Goal: Task Accomplishment & Management: Manage account settings

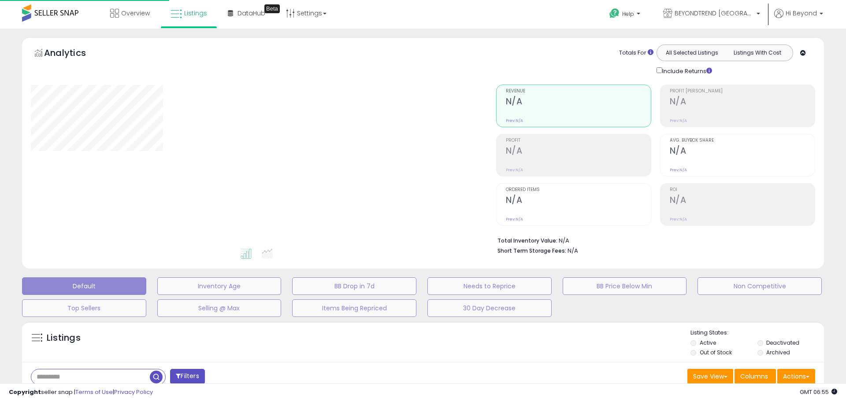
type input "*******"
select select "**"
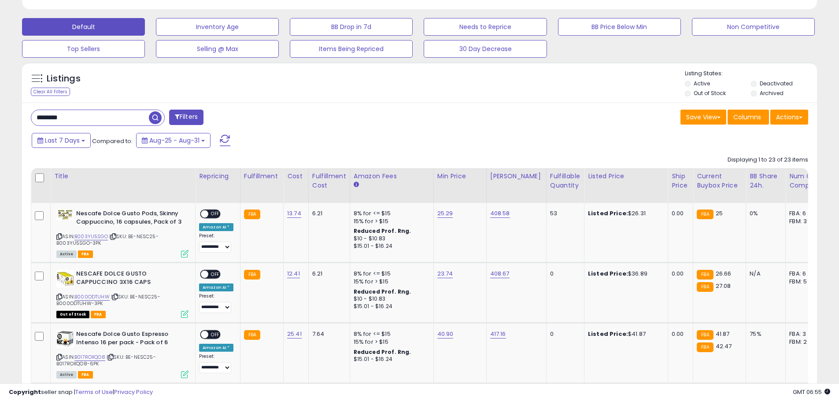
scroll to position [264, 0]
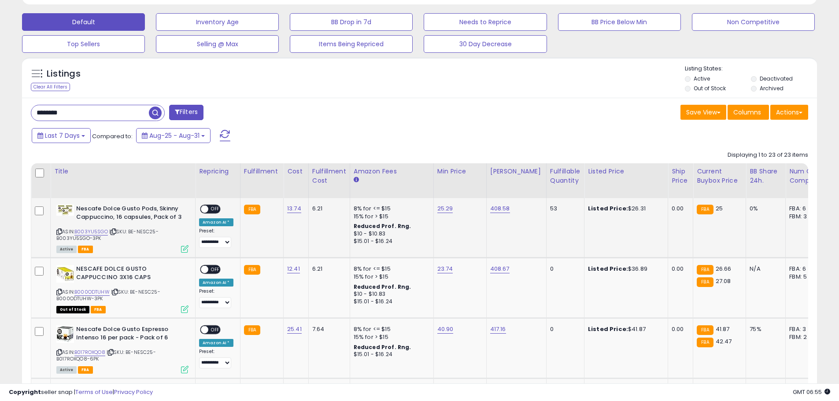
click at [207, 208] on span at bounding box center [204, 209] width 7 height 7
click at [209, 268] on span "OFF" at bounding box center [215, 269] width 14 height 7
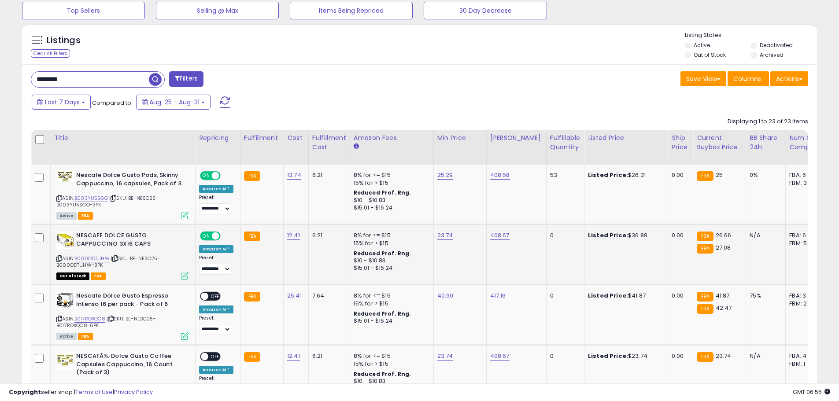
scroll to position [352, 0]
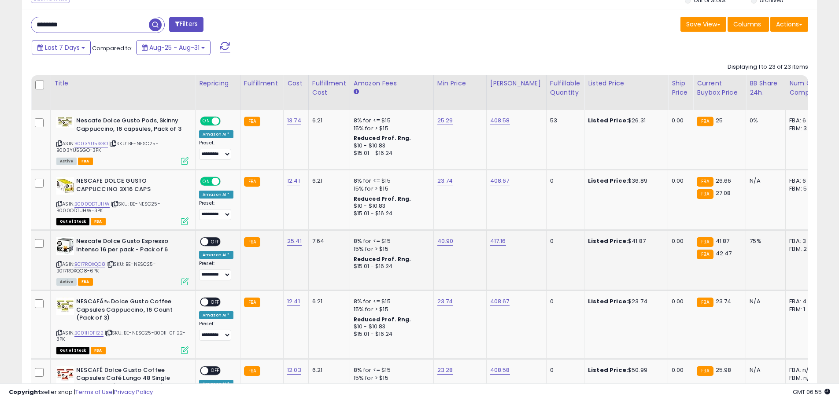
click at [207, 242] on span at bounding box center [204, 241] width 7 height 7
click at [203, 302] on span at bounding box center [204, 302] width 7 height 7
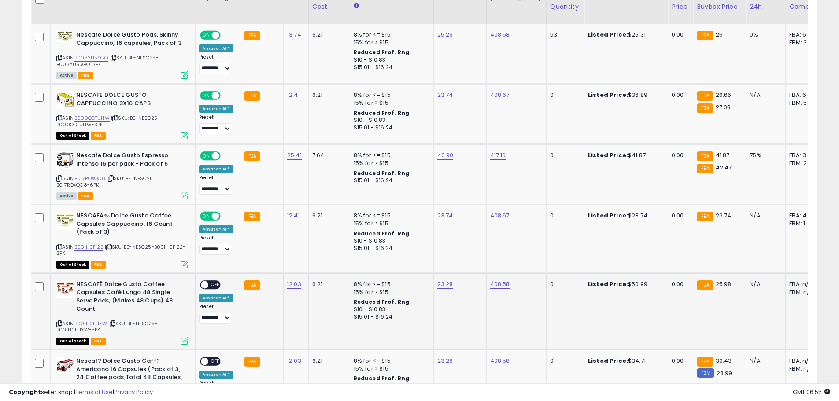
scroll to position [440, 0]
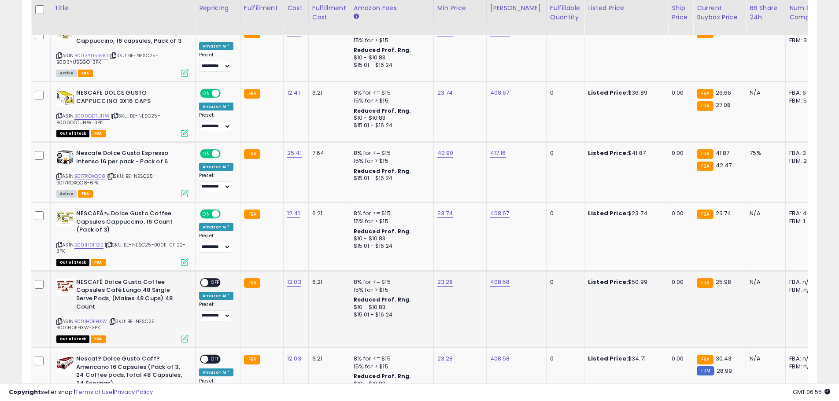
click at [206, 283] on span at bounding box center [204, 282] width 7 height 7
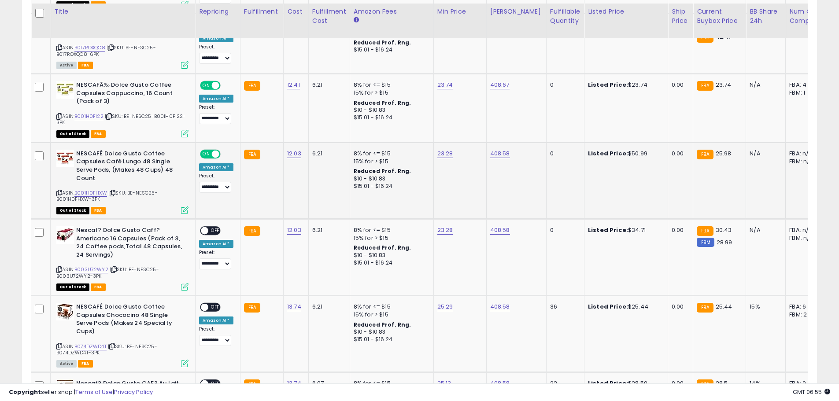
scroll to position [573, 0]
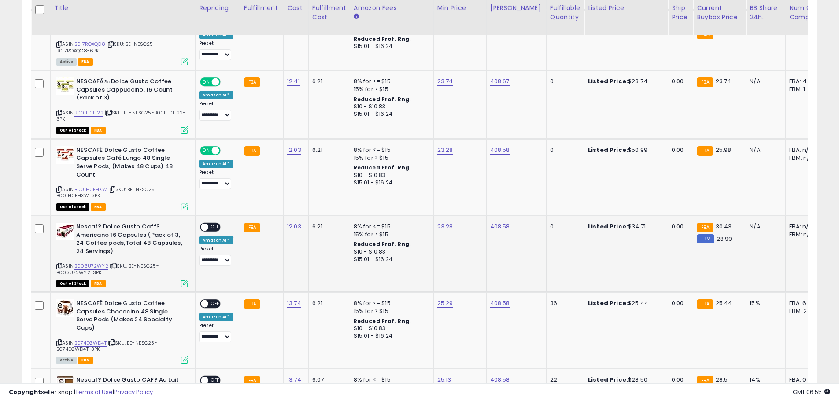
click at [208, 229] on span at bounding box center [204, 227] width 7 height 7
click at [203, 306] on span at bounding box center [204, 303] width 7 height 7
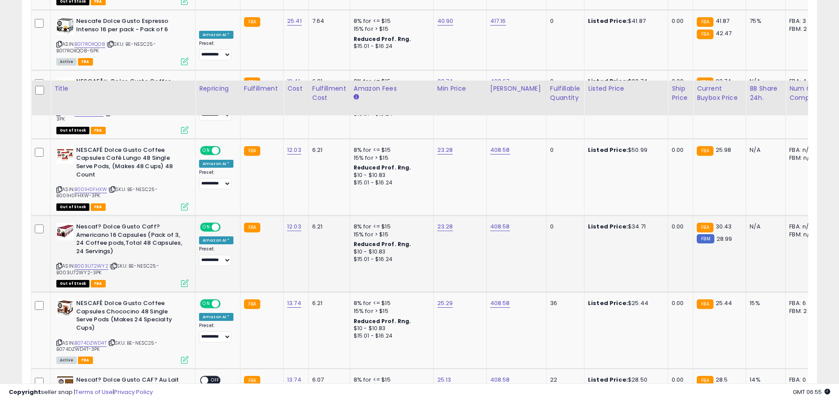
scroll to position [749, 0]
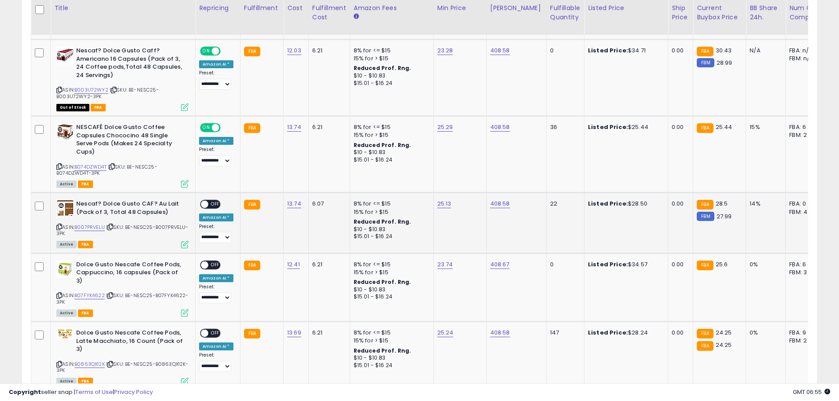
click at [207, 201] on div "ON OFF" at bounding box center [200, 204] width 21 height 7
click at [207, 205] on span at bounding box center [204, 204] width 7 height 7
click at [203, 263] on span at bounding box center [204, 264] width 7 height 7
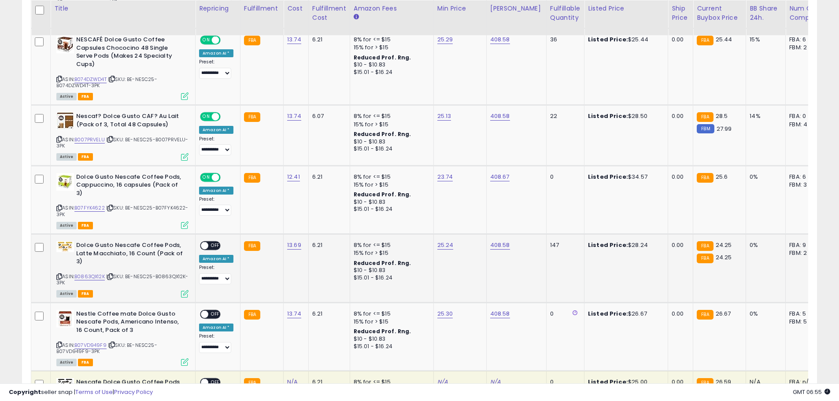
scroll to position [837, 0]
click at [205, 244] on span at bounding box center [204, 245] width 7 height 7
click at [206, 311] on span at bounding box center [204, 313] width 7 height 7
click at [205, 311] on span at bounding box center [204, 313] width 7 height 7
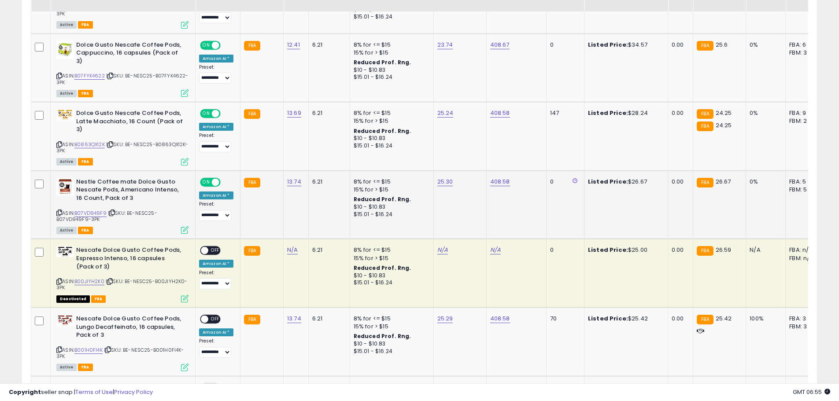
scroll to position [969, 0]
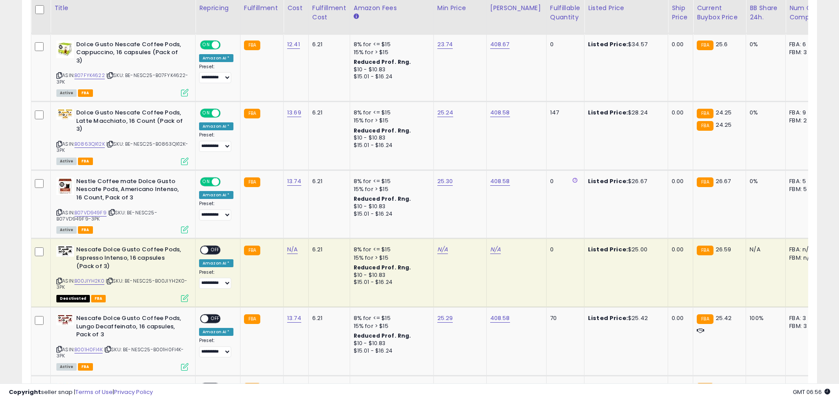
click at [204, 251] on span at bounding box center [204, 250] width 7 height 7
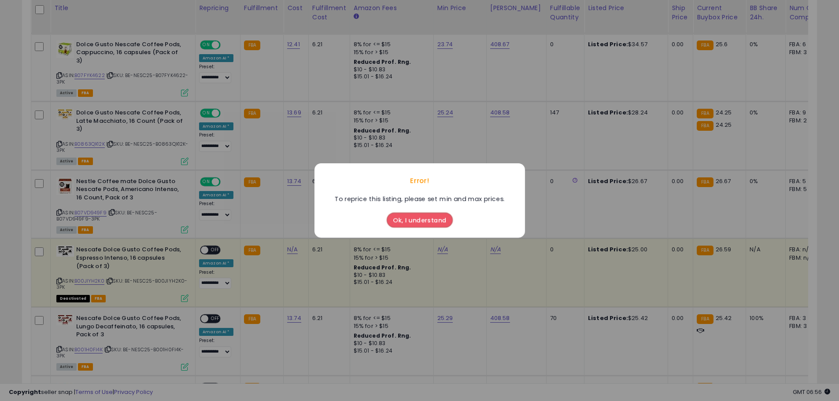
click at [268, 220] on div "Error! To reprice this listing, please set min and max prices. Ok, I understand" at bounding box center [419, 200] width 839 height 401
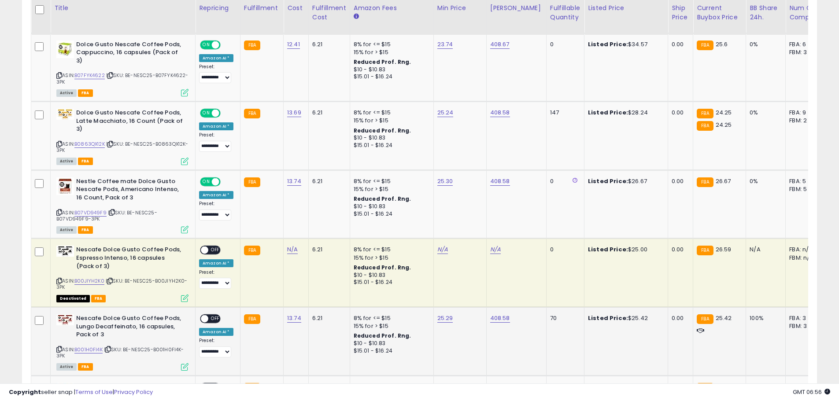
click at [205, 316] on span at bounding box center [204, 318] width 7 height 7
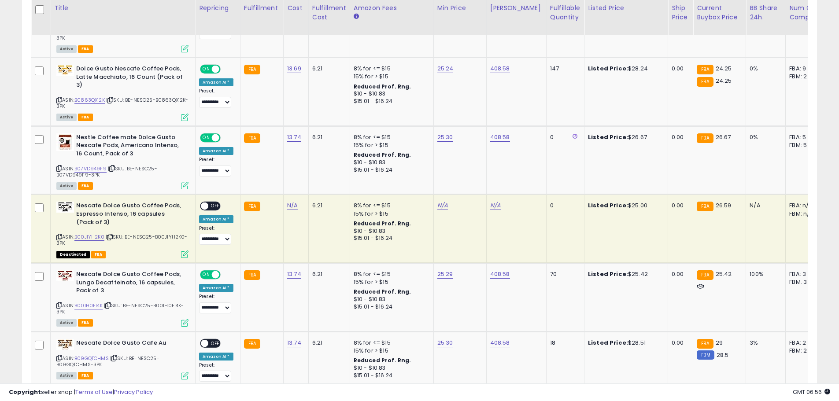
click at [207, 203] on span at bounding box center [204, 206] width 7 height 7
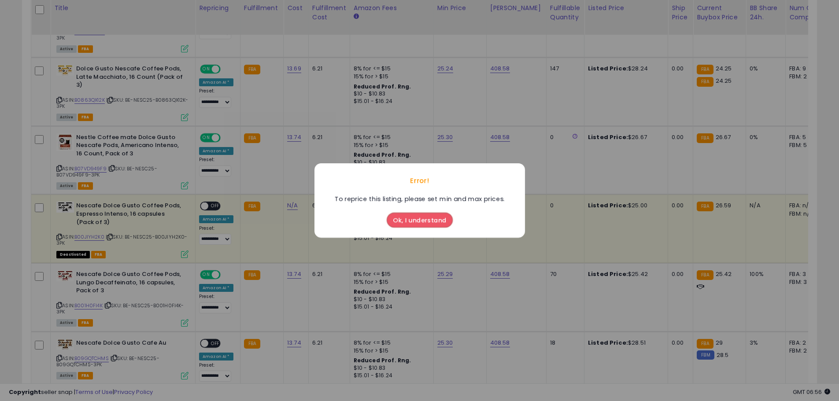
click at [257, 171] on div "Error! To reprice this listing, please set min and max prices. Ok, I understand" at bounding box center [419, 200] width 839 height 401
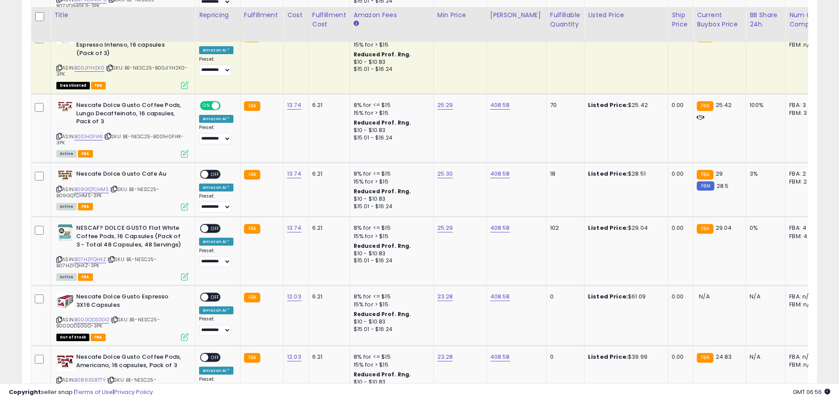
scroll to position [1189, 0]
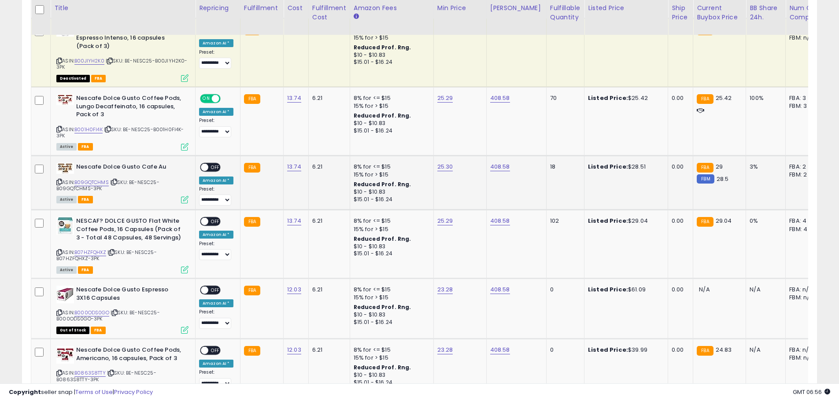
click at [207, 166] on span at bounding box center [204, 166] width 7 height 7
click at [207, 218] on div "ON OFF" at bounding box center [200, 221] width 21 height 7
click at [206, 220] on span at bounding box center [204, 221] width 7 height 7
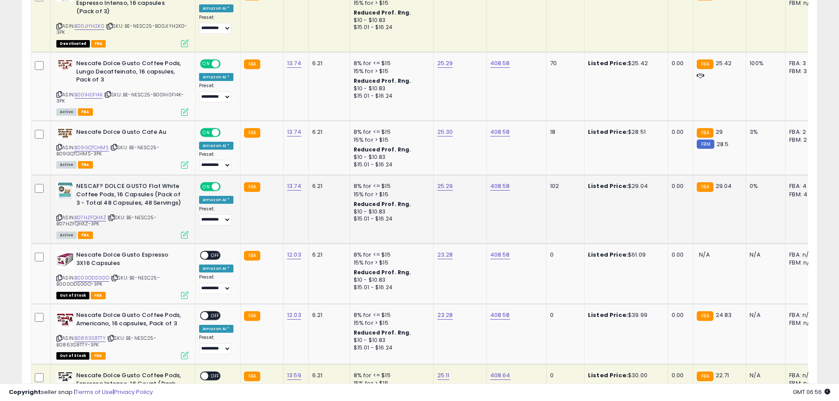
scroll to position [1277, 0]
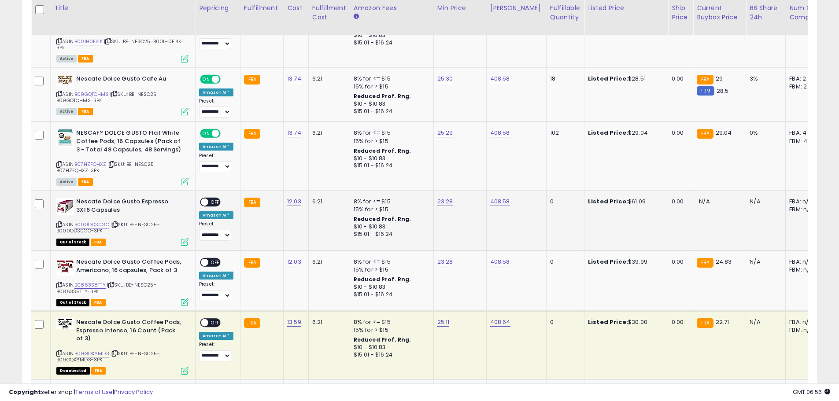
click at [205, 201] on span at bounding box center [204, 202] width 7 height 7
click at [203, 261] on span at bounding box center [204, 262] width 7 height 7
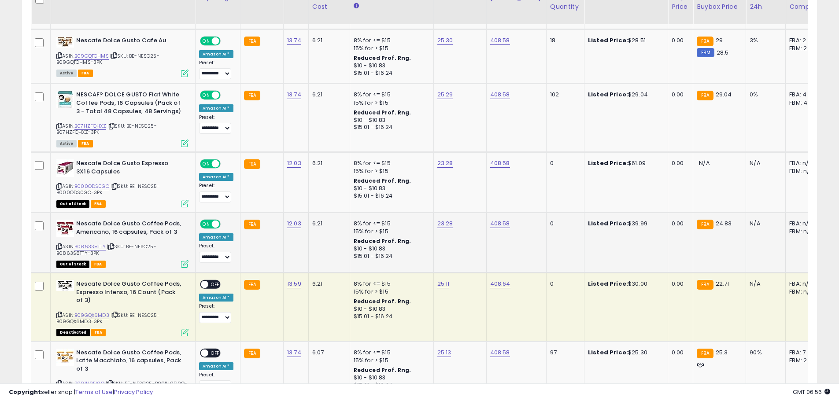
scroll to position [1365, 0]
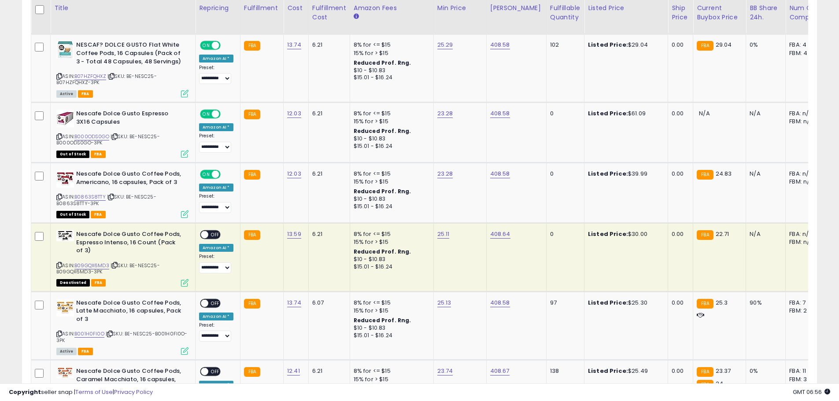
click at [205, 236] on span at bounding box center [204, 234] width 7 height 7
click at [205, 299] on span at bounding box center [204, 302] width 7 height 7
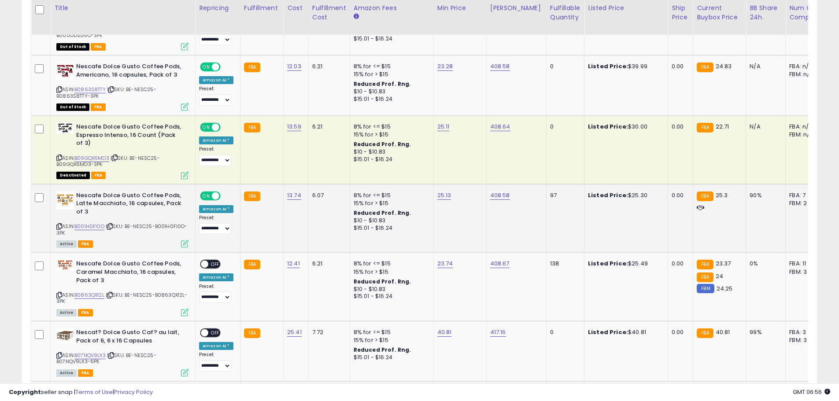
scroll to position [1497, 0]
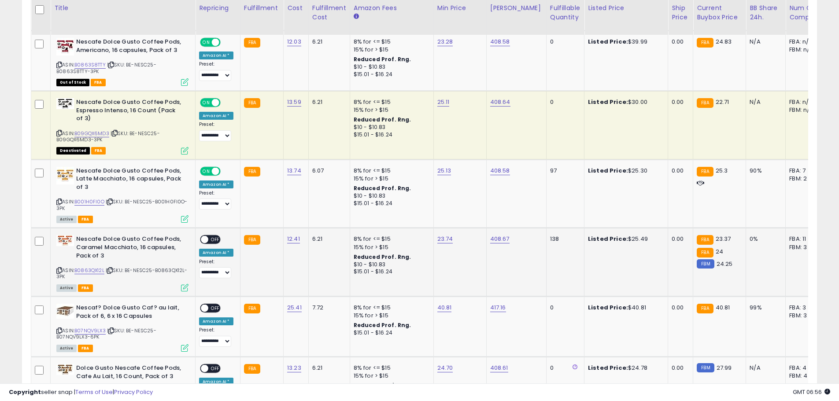
click at [204, 240] on span at bounding box center [204, 239] width 7 height 7
click at [204, 306] on span at bounding box center [204, 308] width 7 height 7
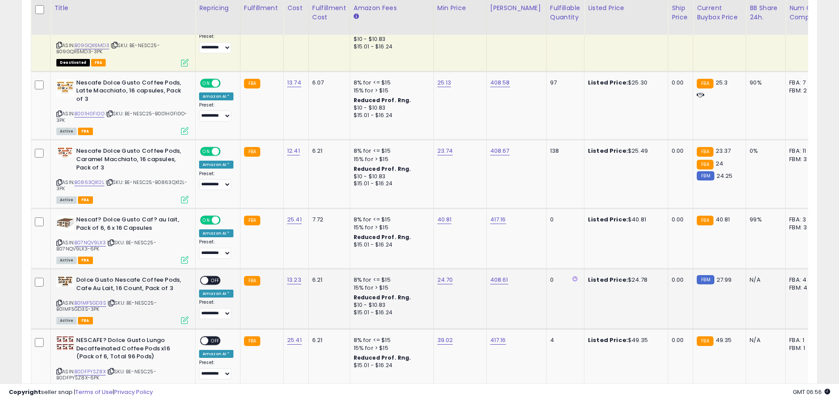
click at [204, 280] on span at bounding box center [204, 280] width 7 height 7
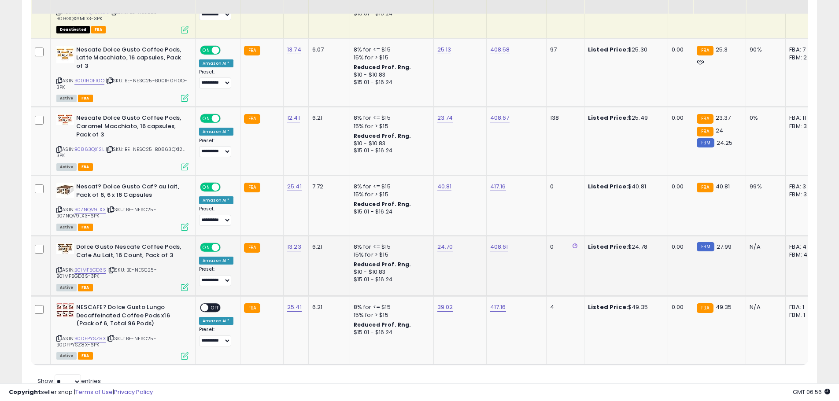
scroll to position [1657, 0]
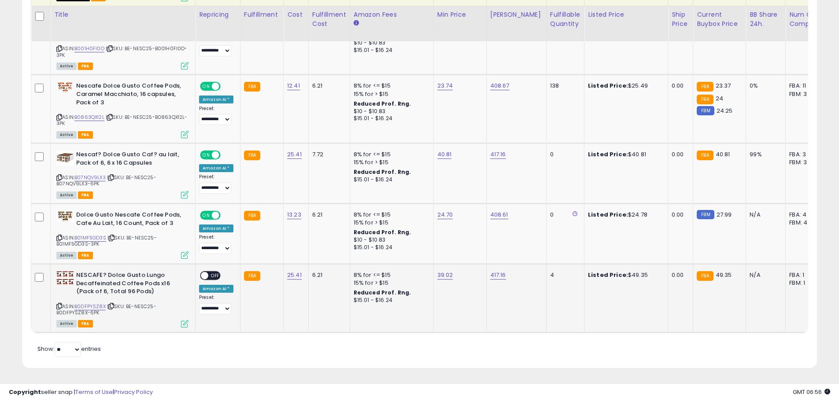
click at [204, 272] on span at bounding box center [204, 275] width 7 height 7
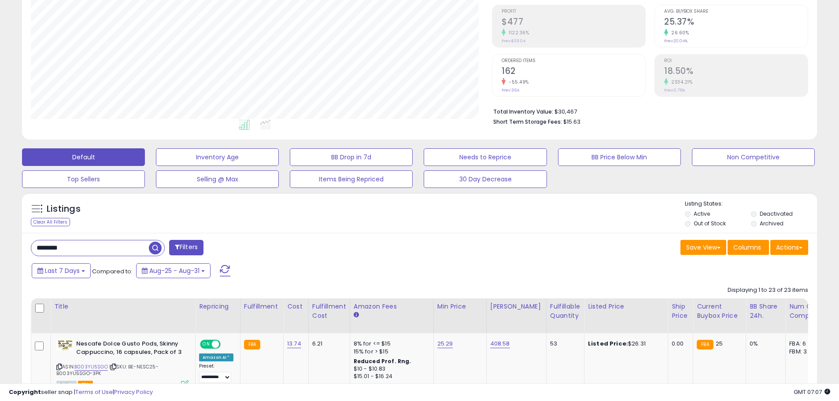
scroll to position [0, 0]
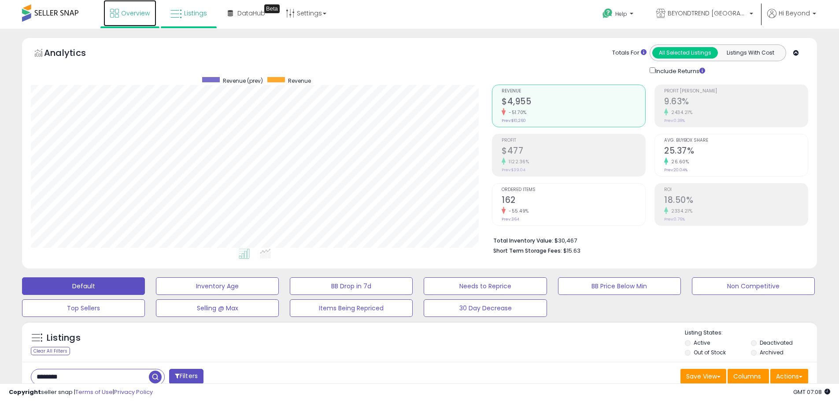
click at [114, 14] on icon at bounding box center [114, 13] width 9 height 9
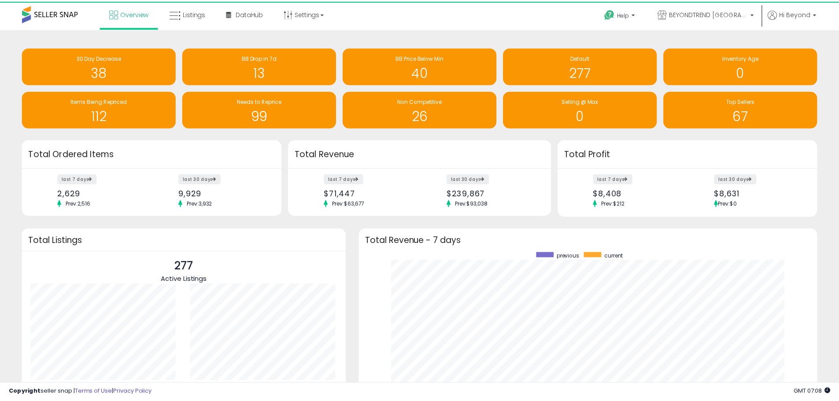
scroll to position [440261, 439987]
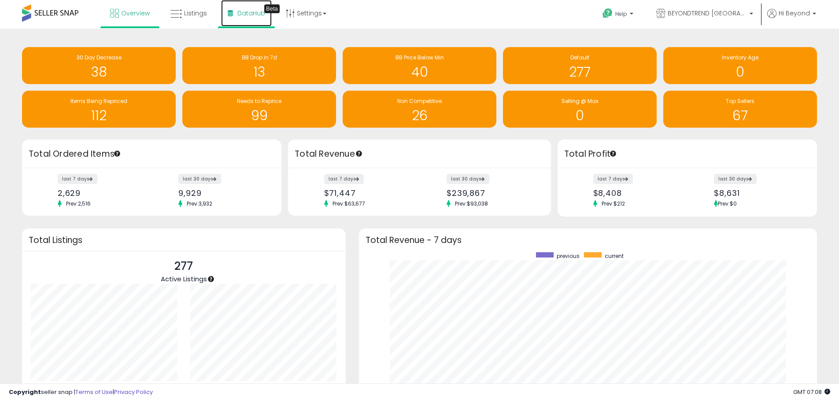
click at [248, 15] on span "DataHub" at bounding box center [251, 13] width 28 height 9
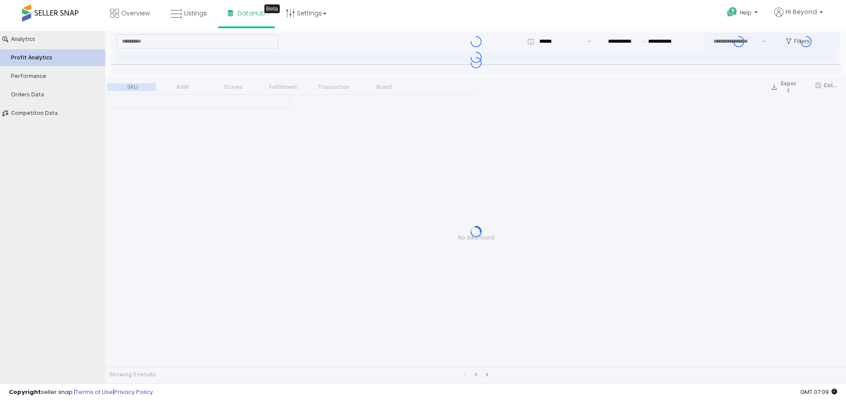
type input "***"
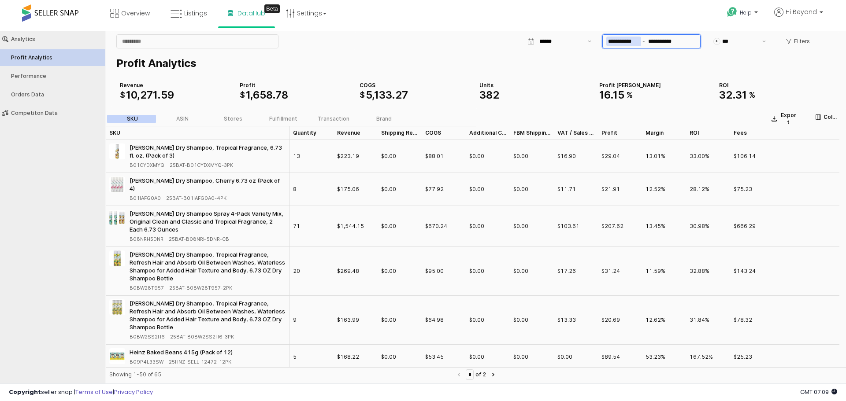
click at [624, 45] on input "**********" at bounding box center [623, 42] width 35 height 10
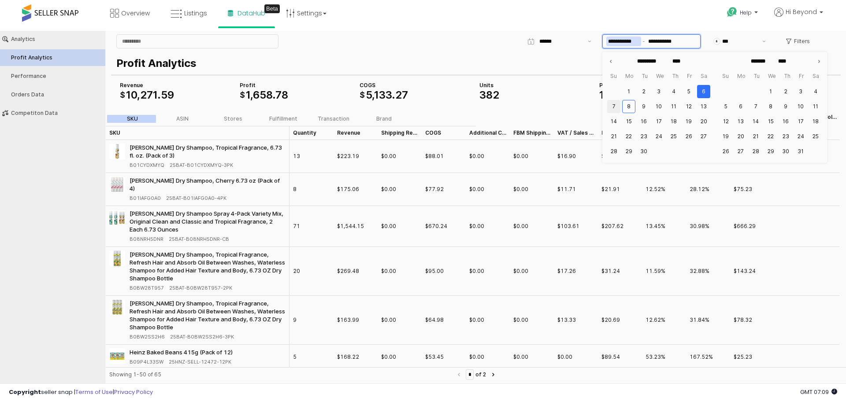
click at [614, 106] on button "7" at bounding box center [613, 106] width 13 height 13
type input "**********"
click at [561, 53] on div "Profit Analytics COGS $ 5 , 133 . 27 Revenue $ 10 , 271 . 59 Profit $ 1 , 658 .…" at bounding box center [475, 78] width 729 height 56
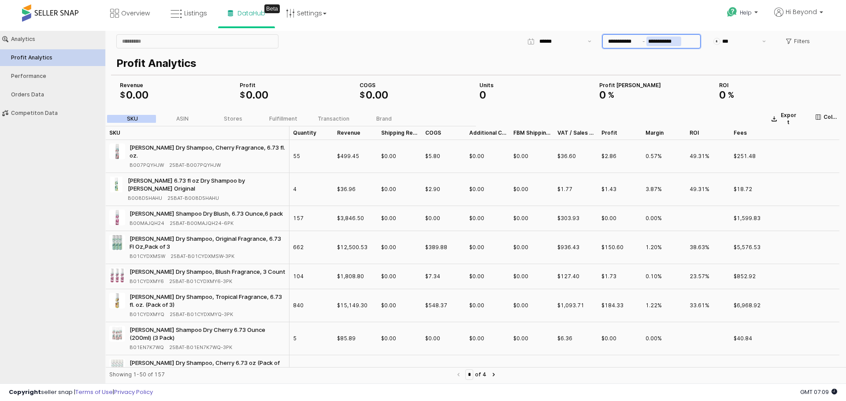
click at [657, 41] on input "**********" at bounding box center [663, 42] width 35 height 10
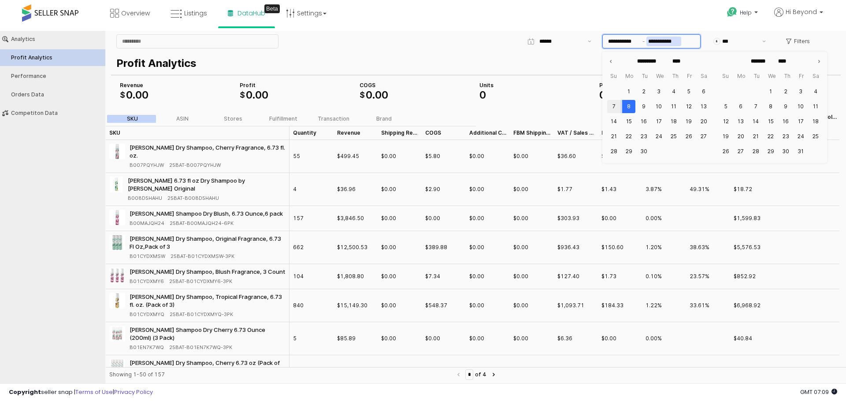
click at [613, 106] on button "7" at bounding box center [613, 106] width 13 height 13
type input "**********"
click at [572, 85] on div "Profit Analytics COGS $ 0 . 00 Revenue $ 0 . 00 Profit $ 0 . 00 Units 0 Profit …" at bounding box center [475, 78] width 729 height 56
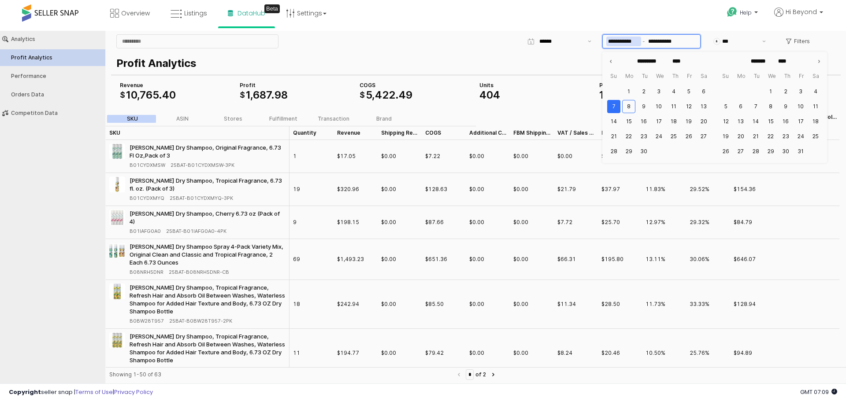
click at [625, 41] on input "**********" at bounding box center [623, 42] width 35 height 10
click at [703, 92] on button "6" at bounding box center [703, 91] width 13 height 13
type input "**********"
click at [625, 110] on button "8" at bounding box center [628, 106] width 13 height 13
click at [569, 83] on div "Profit Analytics COGS $ 5 , 422 . 49 Revenue $ 10 , 765 . 40 Profit $ 1 , 687 .…" at bounding box center [475, 78] width 729 height 56
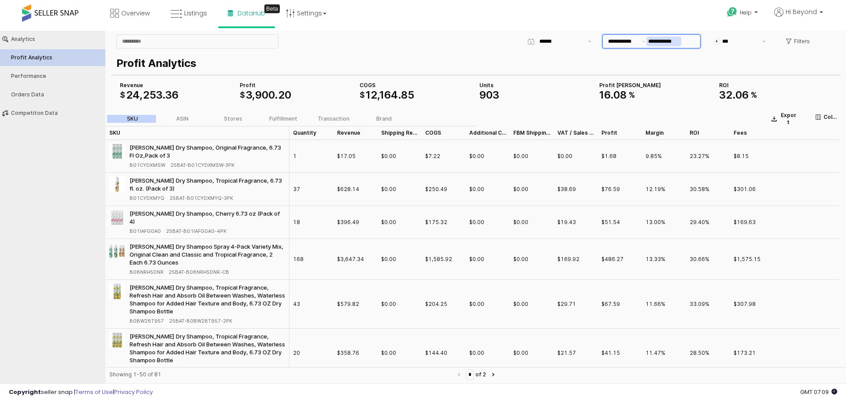
click at [663, 45] on input "**********" at bounding box center [663, 42] width 35 height 10
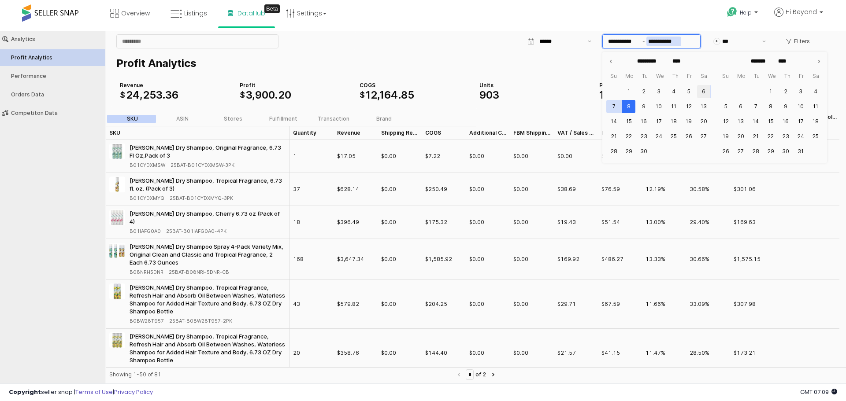
click at [704, 93] on button "6" at bounding box center [703, 91] width 13 height 13
type input "**********"
click at [564, 88] on div "Profit Analytics COGS $ 12 , 164 . 85 Revenue $ 24 , 253 . 36 Profit $ 3 , 900 …" at bounding box center [475, 78] width 729 height 56
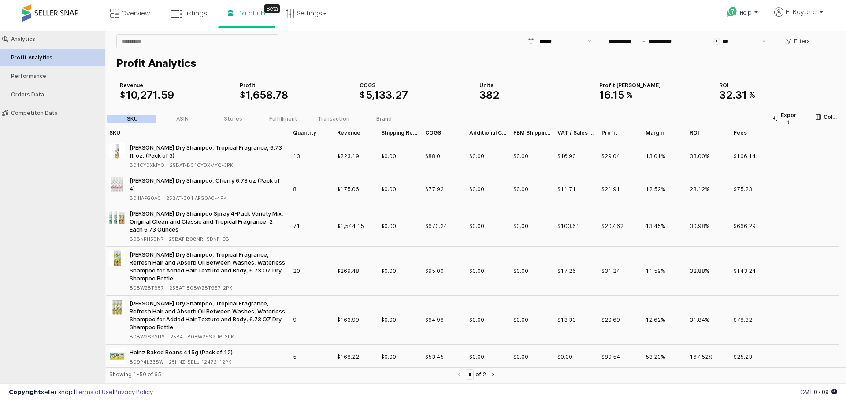
click at [464, 55] on div "Profit Analytics" at bounding box center [473, 63] width 715 height 19
click at [611, 44] on input "**********" at bounding box center [623, 42] width 35 height 10
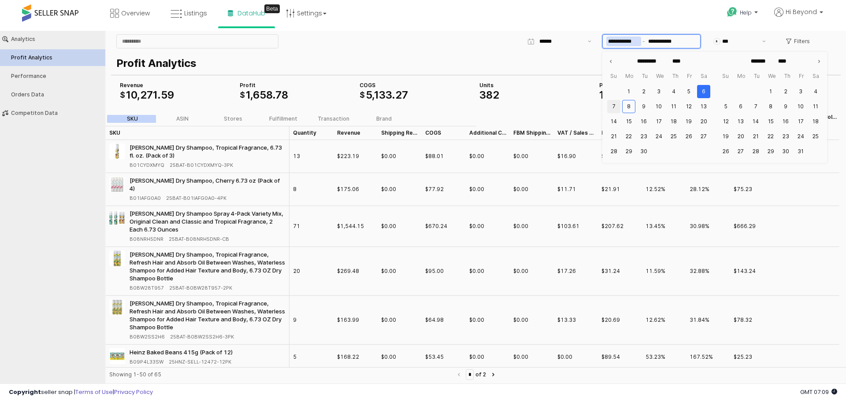
click at [616, 105] on button "7" at bounding box center [613, 106] width 13 height 13
type input "**********"
click at [614, 106] on button "7" at bounding box center [613, 106] width 13 height 13
type input "**********"
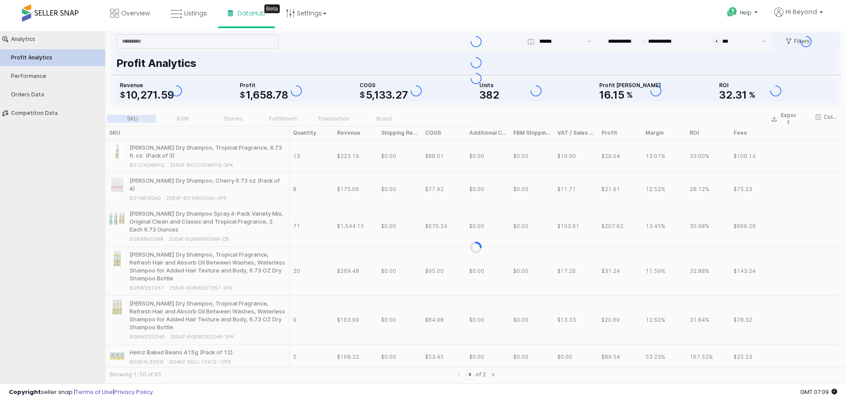
click at [569, 79] on div "Profit Analytics COGS $ 5 , 133 . 27 Revenue $ 10 , 271 . 59 Profit $ 1 , 658 .…" at bounding box center [475, 78] width 729 height 56
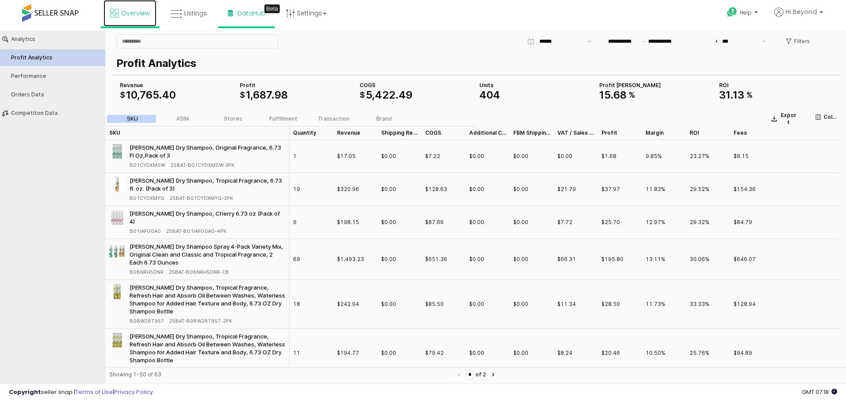
click at [115, 6] on link "Overview" at bounding box center [130, 13] width 53 height 26
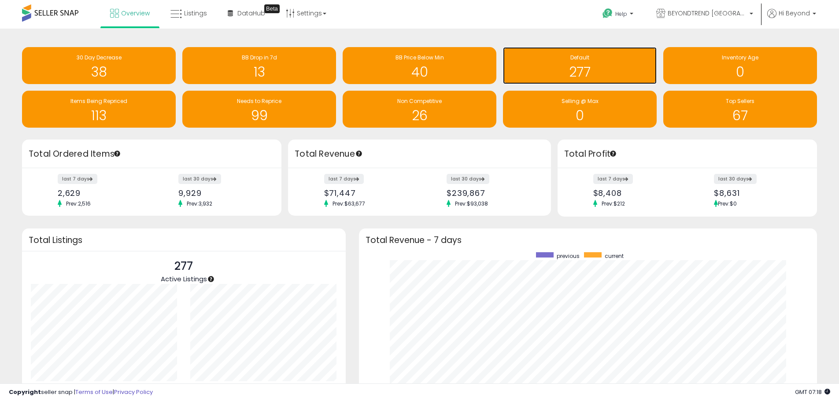
click at [539, 72] on h1 "277" at bounding box center [579, 72] width 145 height 15
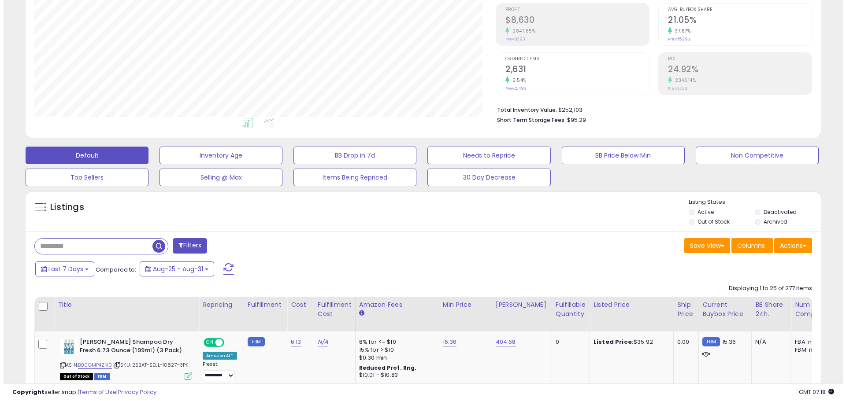
scroll to position [132, 0]
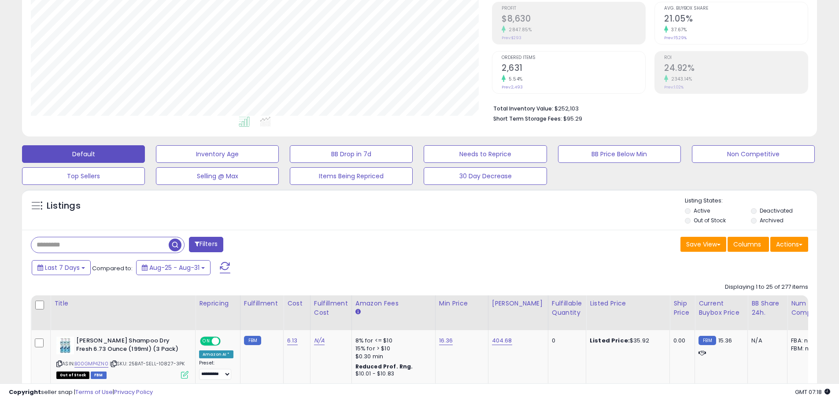
click at [92, 250] on input "text" at bounding box center [99, 244] width 137 height 15
paste input "**********"
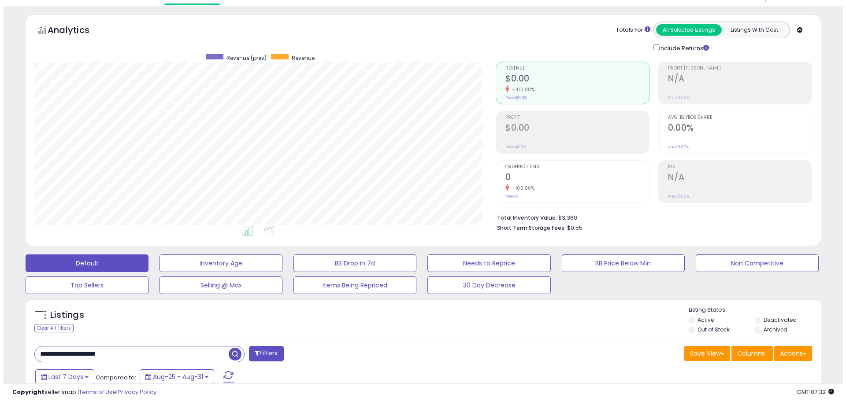
scroll to position [44, 0]
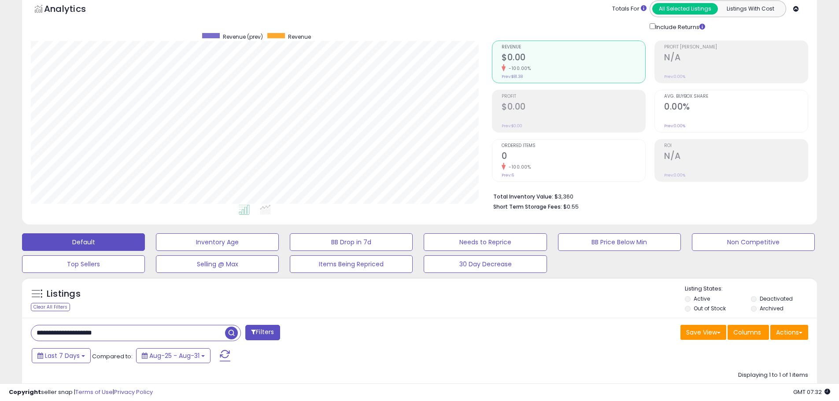
drag, startPoint x: 124, startPoint y: 336, endPoint x: 37, endPoint y: 344, distance: 88.0
paste input "text"
type input "**********"
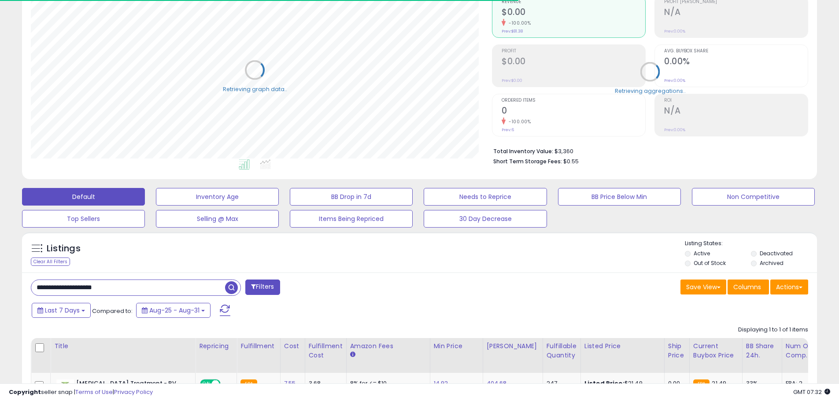
scroll to position [176, 0]
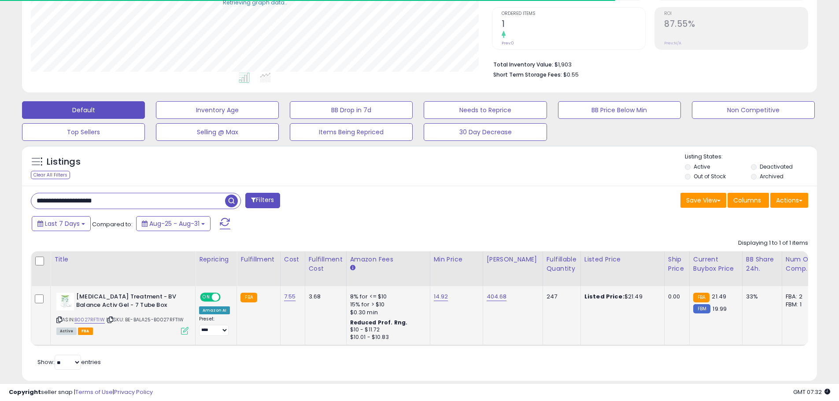
click at [214, 295] on span at bounding box center [215, 297] width 7 height 7
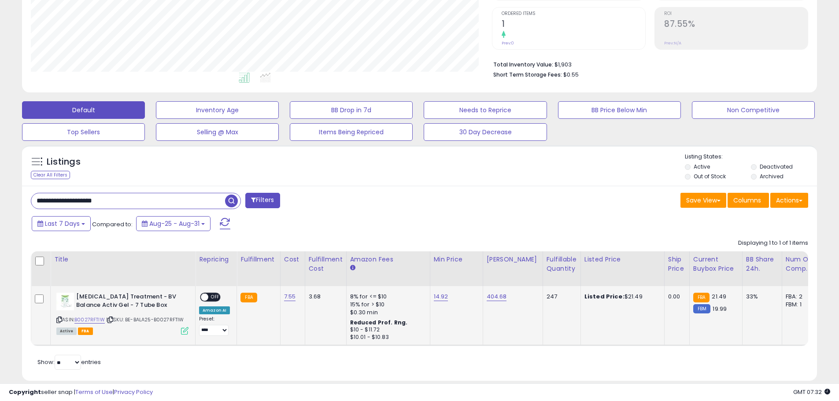
scroll to position [181, 461]
